Goal: Information Seeking & Learning: Learn about a topic

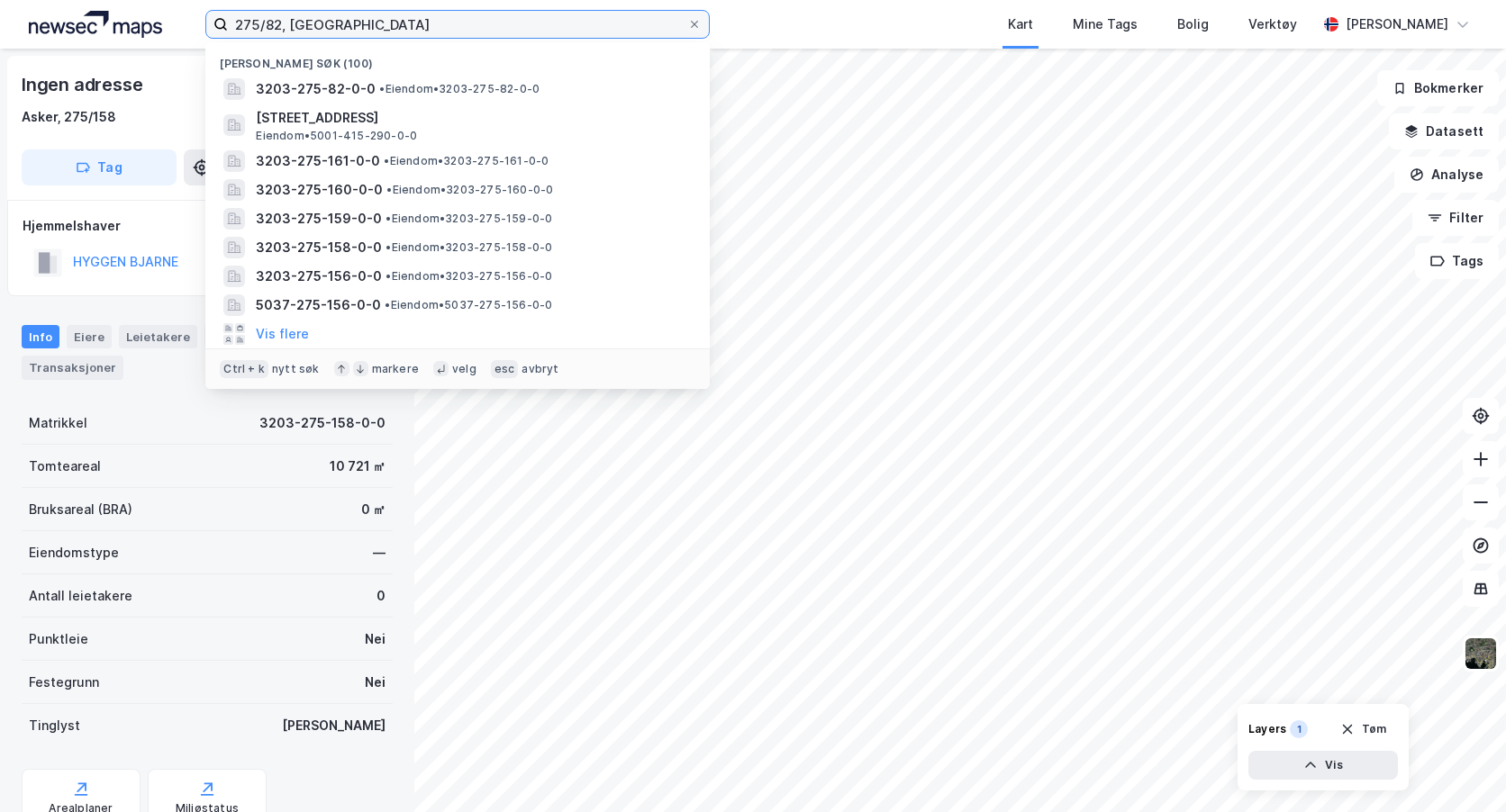
click at [274, 29] on input "275/82, [GEOGRAPHIC_DATA]" at bounding box center [457, 23] width 460 height 27
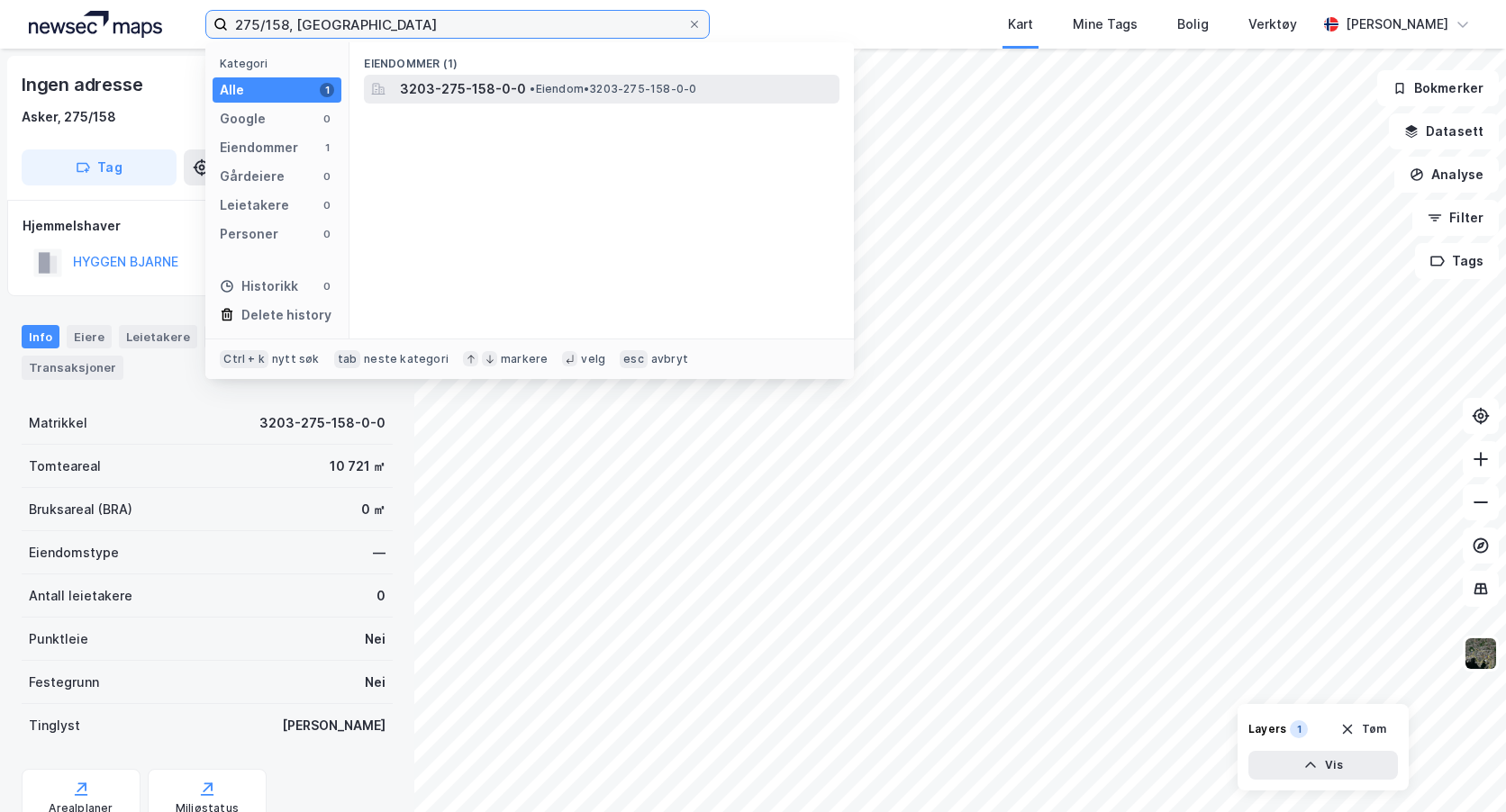
type input "275/158, [GEOGRAPHIC_DATA]"
click at [446, 95] on span "3203-275-158-0-0" at bounding box center [463, 88] width 126 height 22
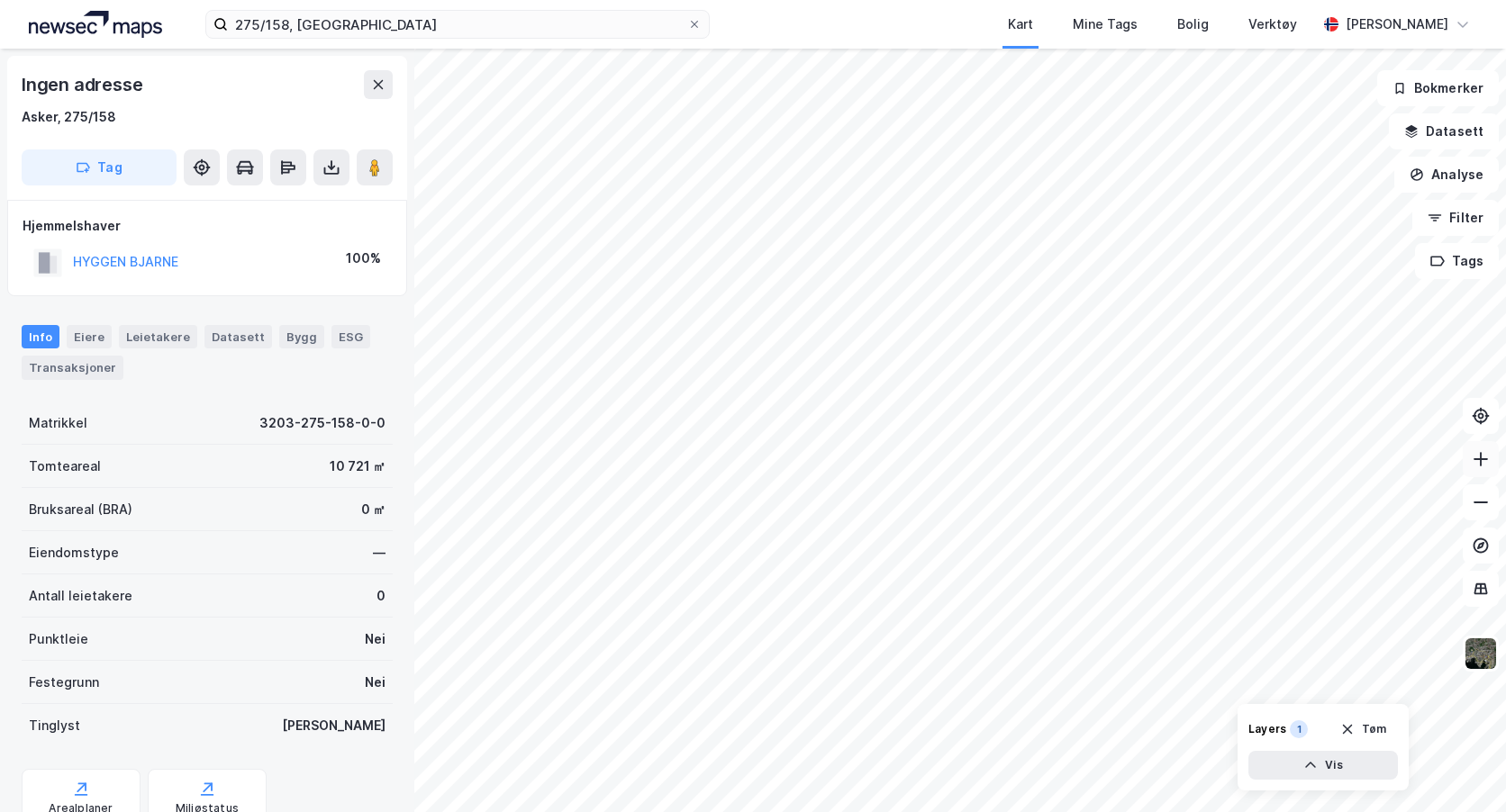
click at [1487, 459] on icon at bounding box center [1480, 459] width 18 height 18
click at [1489, 461] on icon at bounding box center [1480, 459] width 18 height 18
